Goal: Task Accomplishment & Management: Complete application form

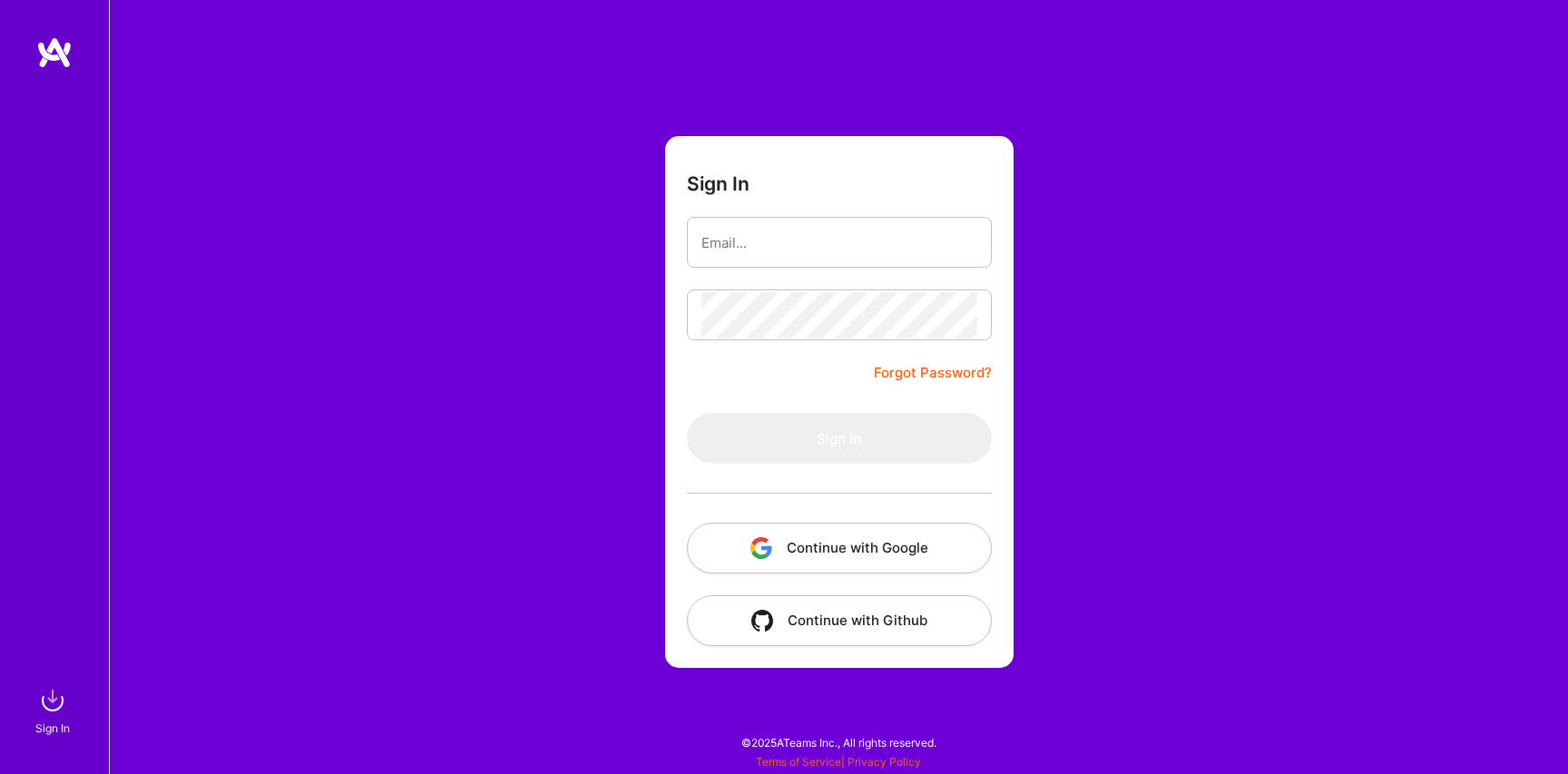
type input "[EMAIL_ADDRESS][DOMAIN_NAME]"
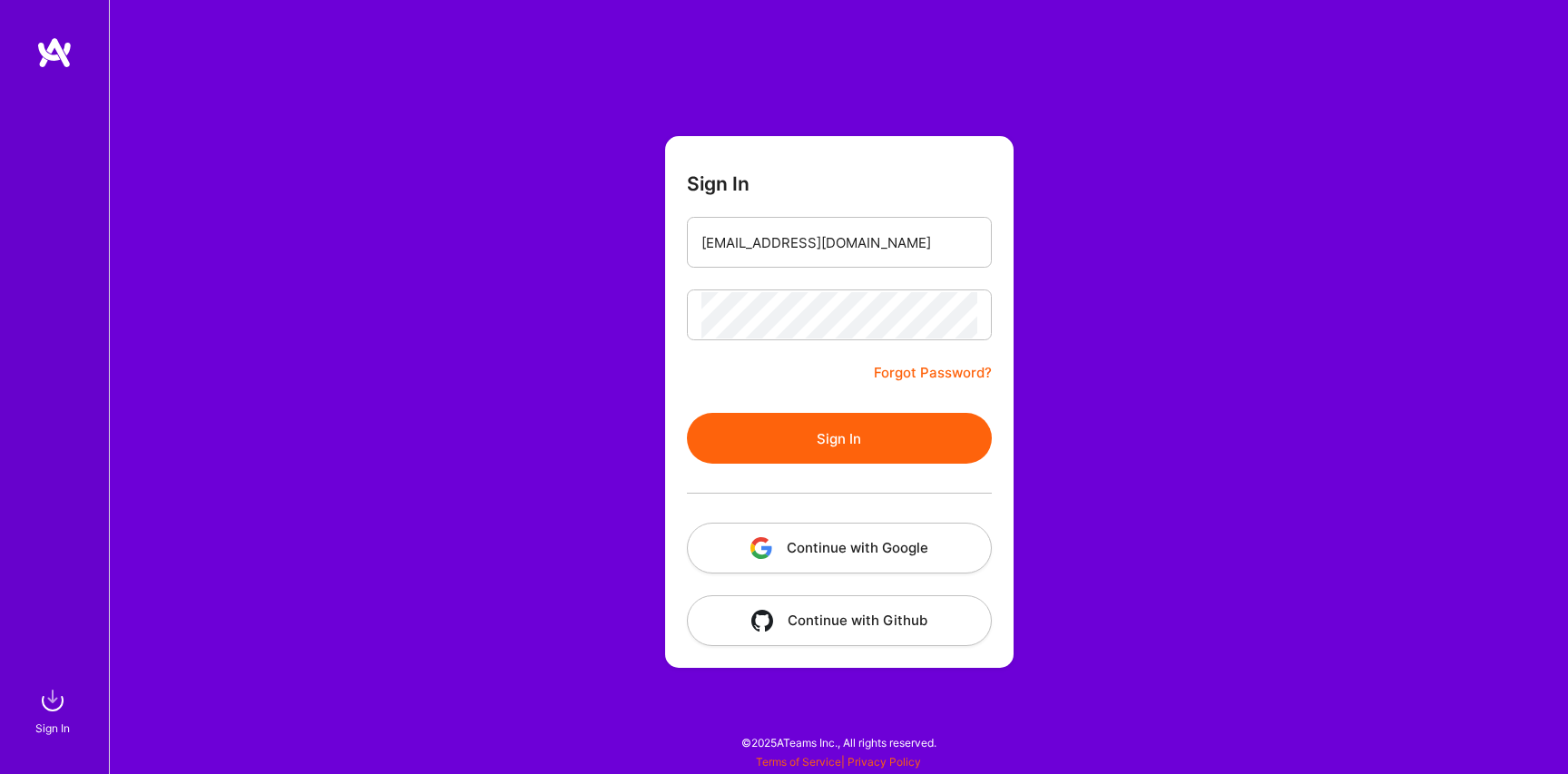
click at [832, 461] on button "Sign In" at bounding box center [839, 438] width 305 height 51
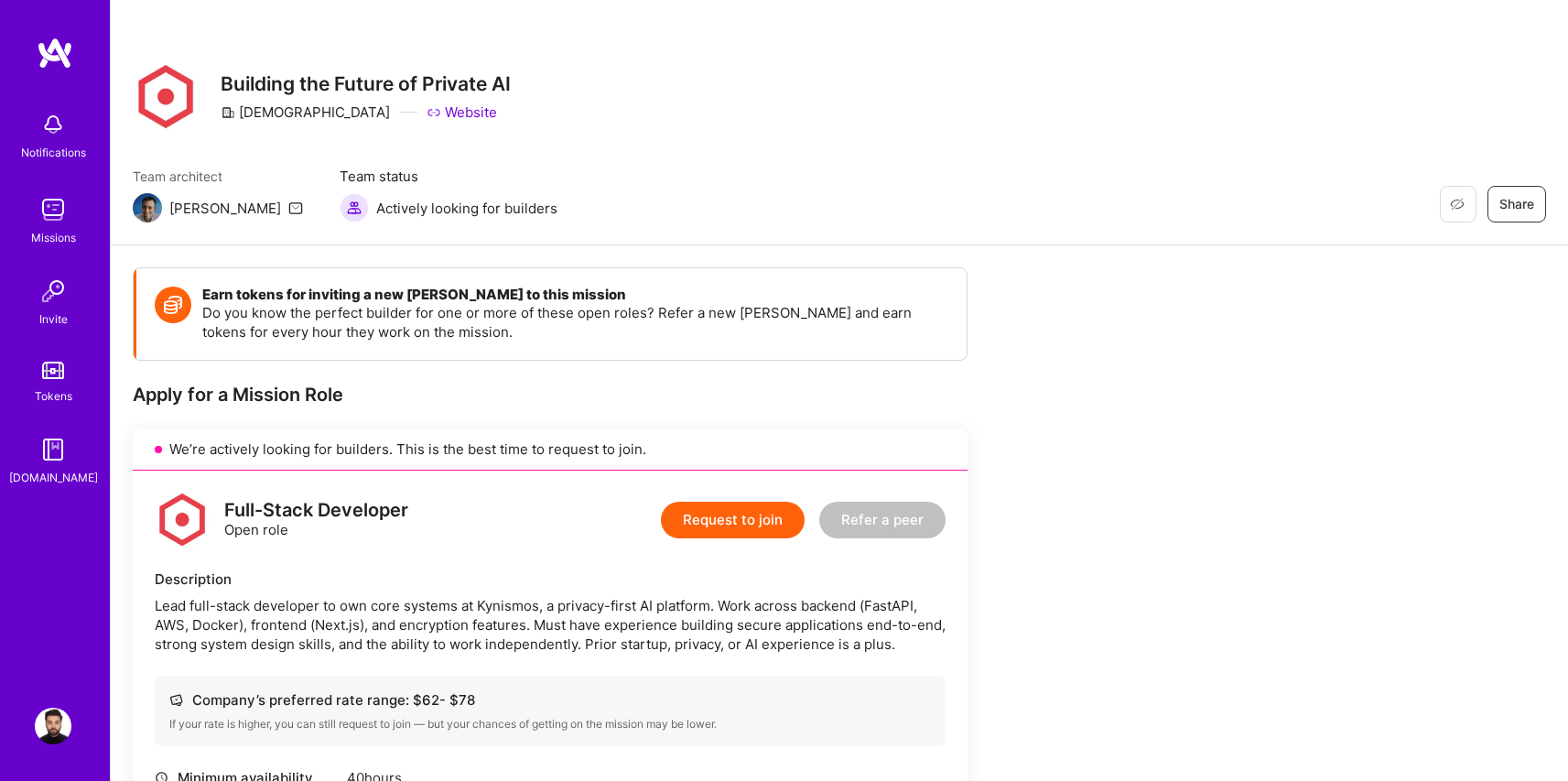
click at [752, 524] on button "Request to join" at bounding box center [732, 520] width 144 height 37
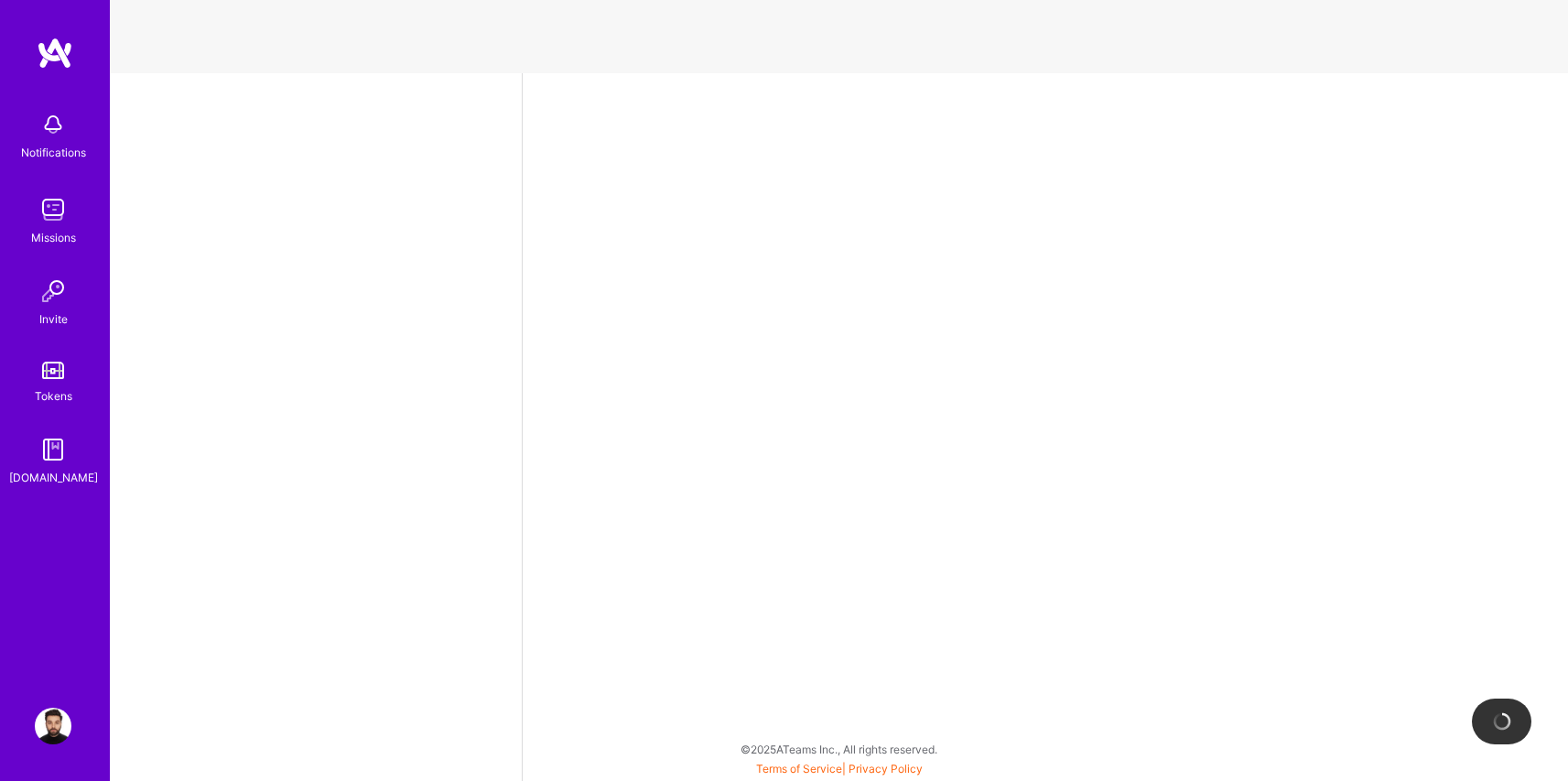
select select "US"
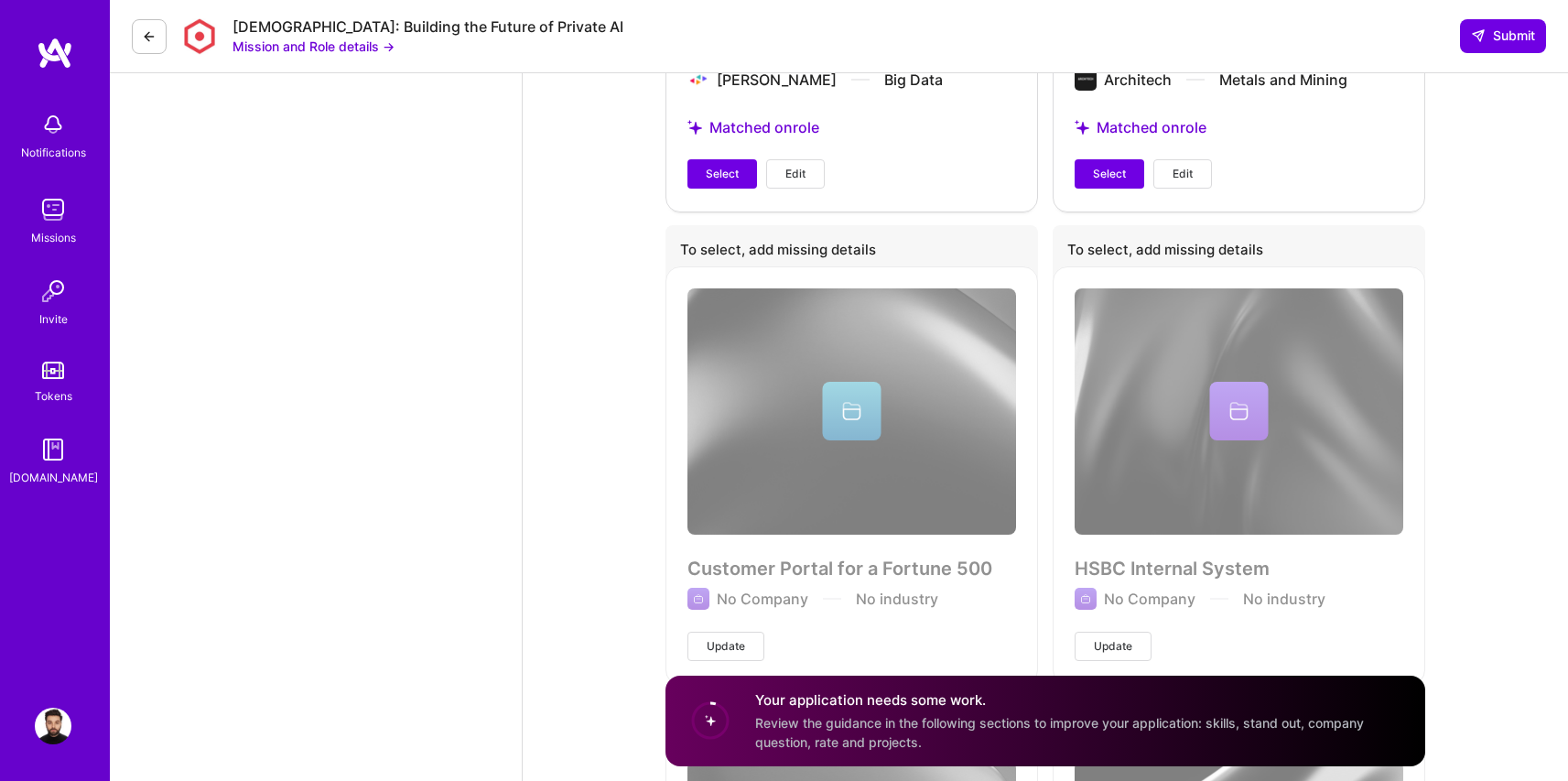
scroll to position [3765, 0]
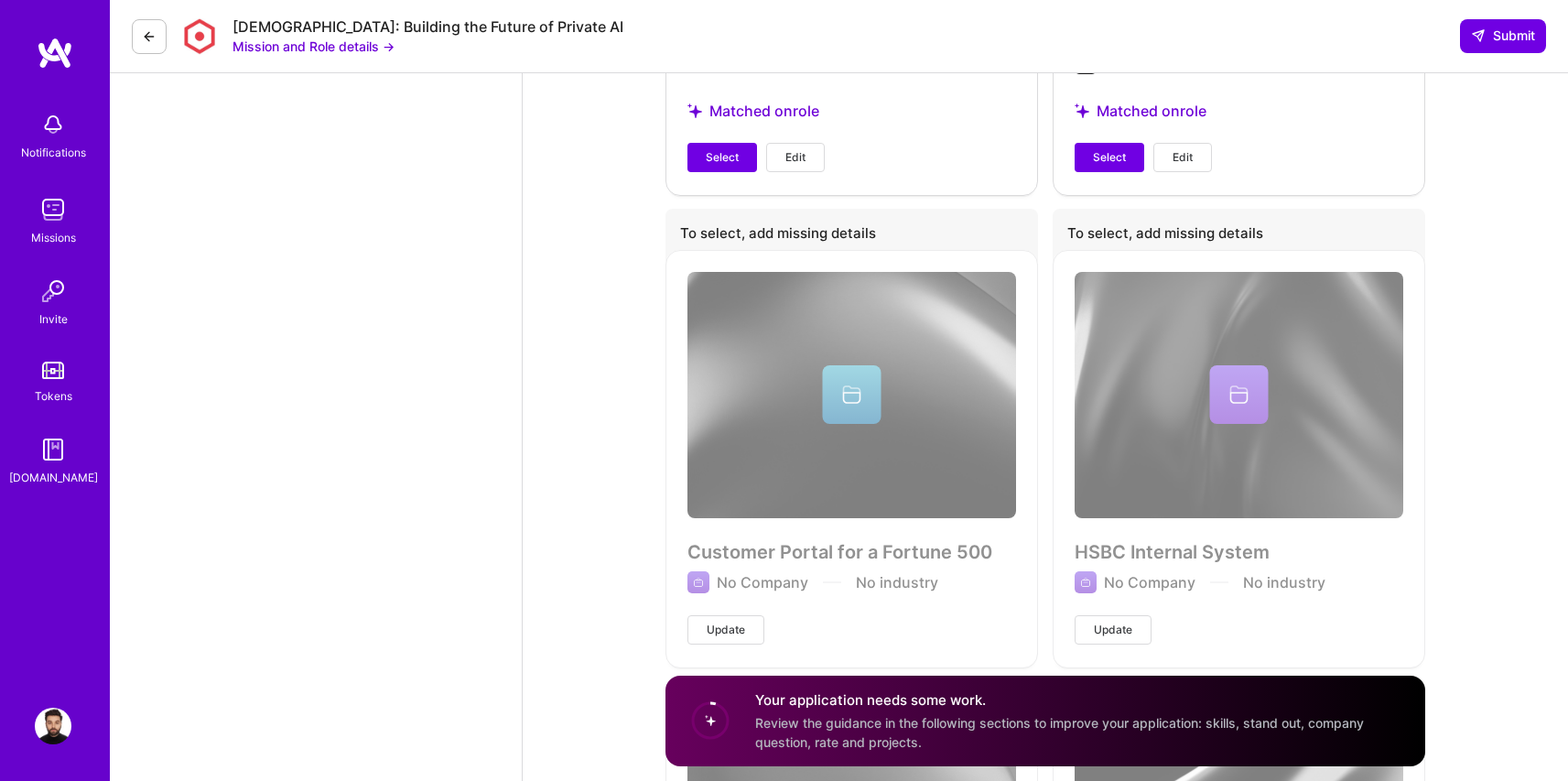
click at [157, 29] on button at bounding box center [149, 36] width 35 height 35
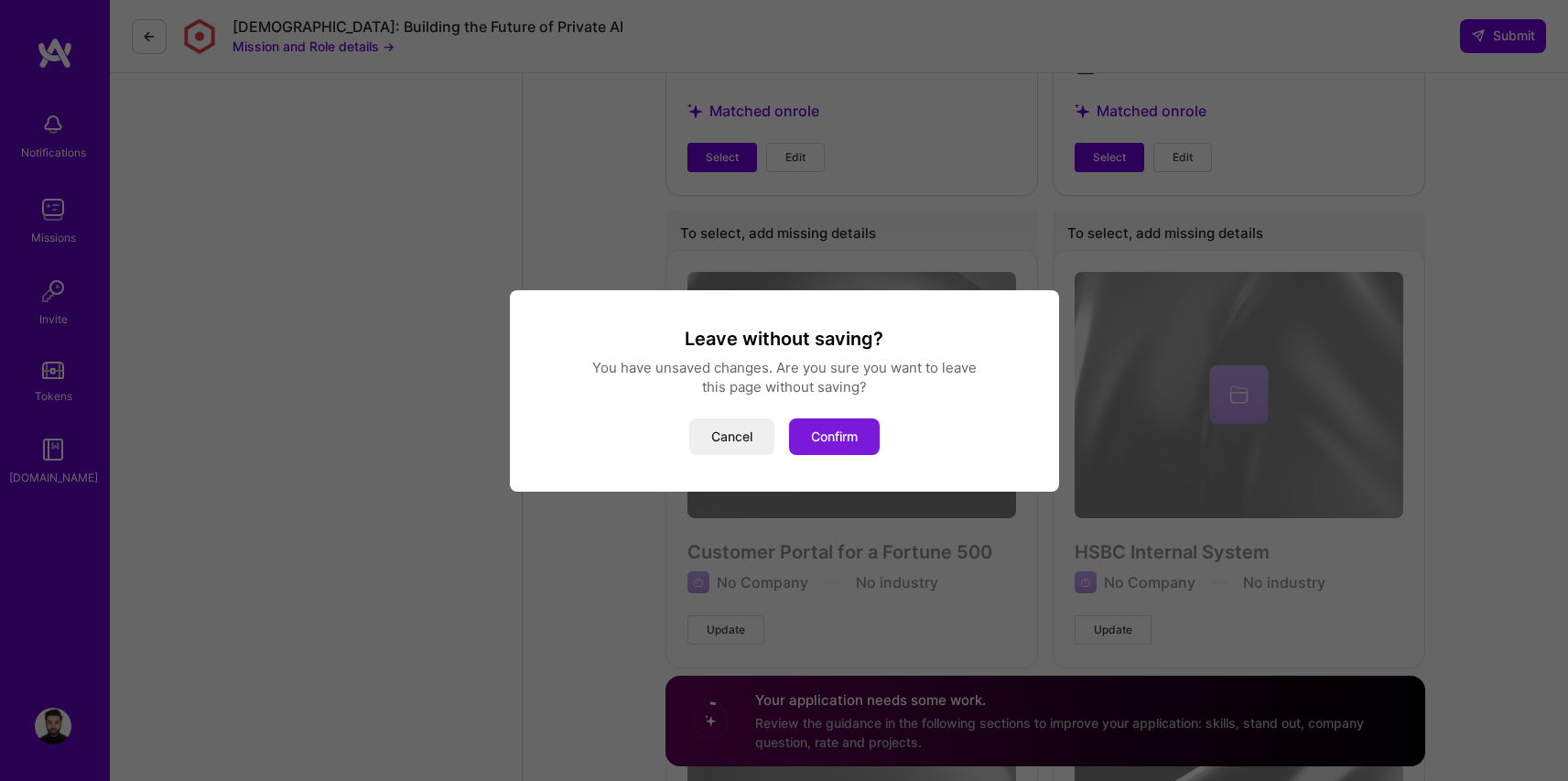
click at [823, 438] on button "Confirm" at bounding box center [834, 436] width 90 height 37
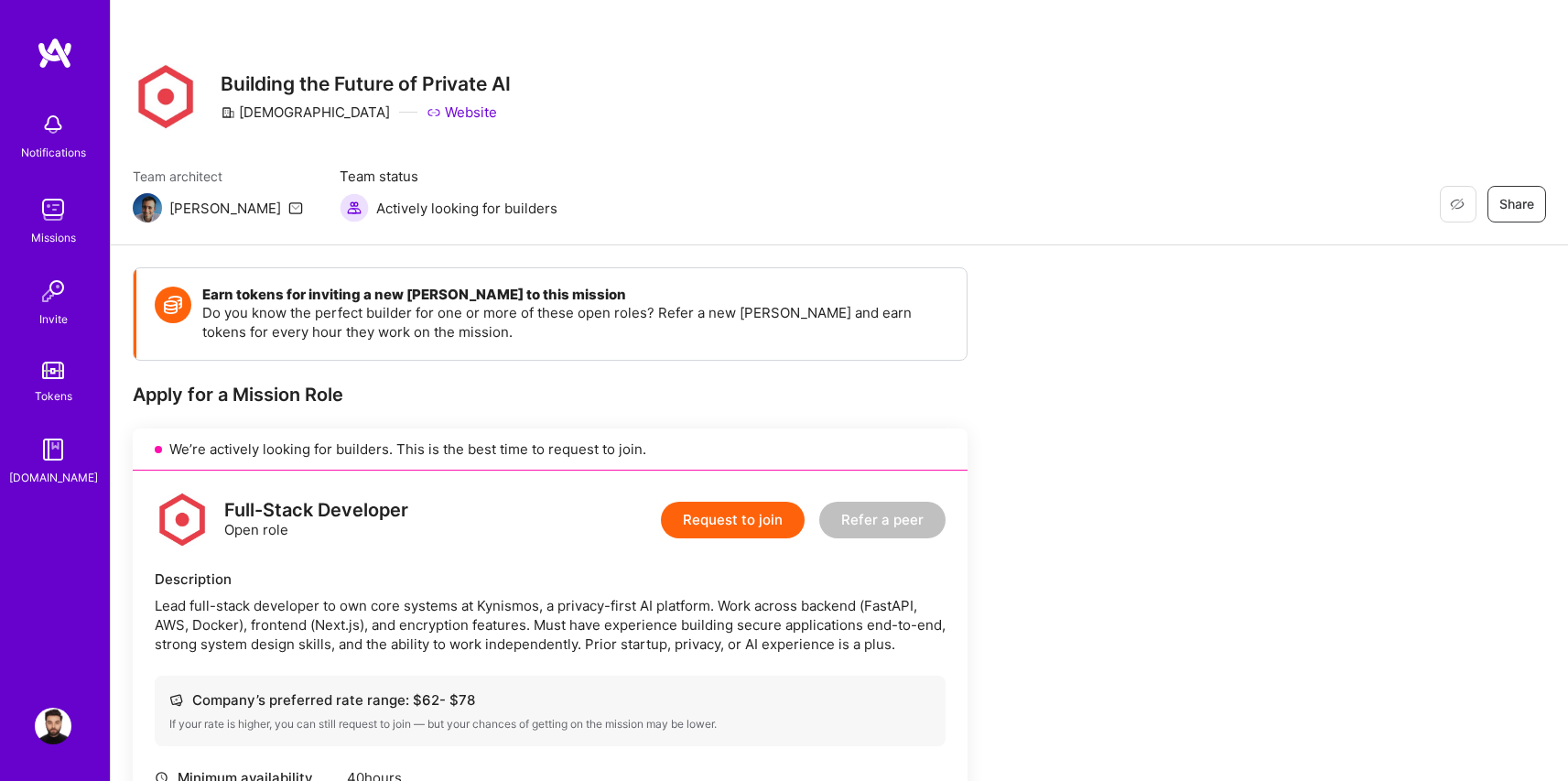
click at [426, 107] on link "Website" at bounding box center [461, 111] width 71 height 19
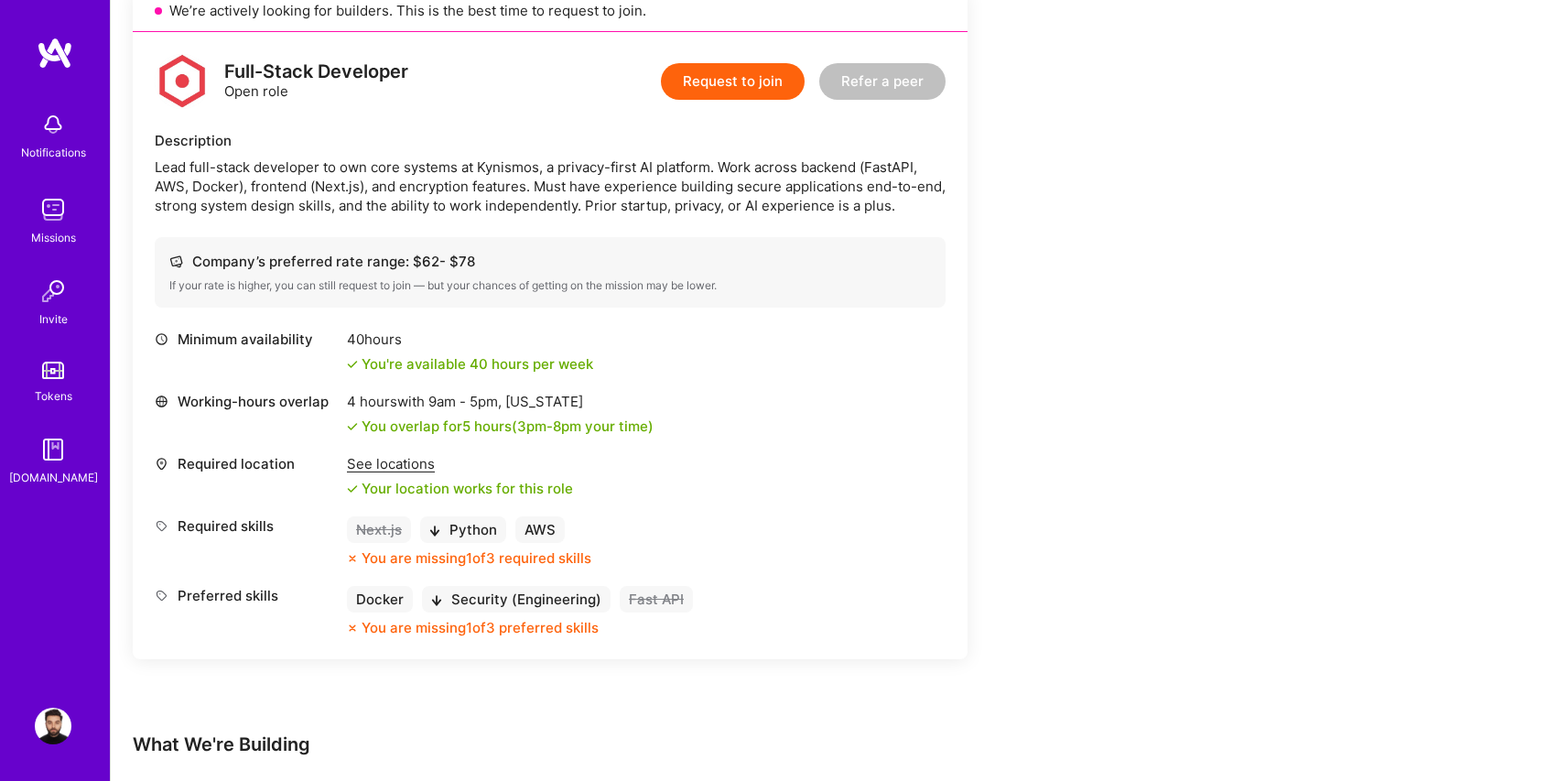
scroll to position [442, 0]
